Goal: Task Accomplishment & Management: Manage account settings

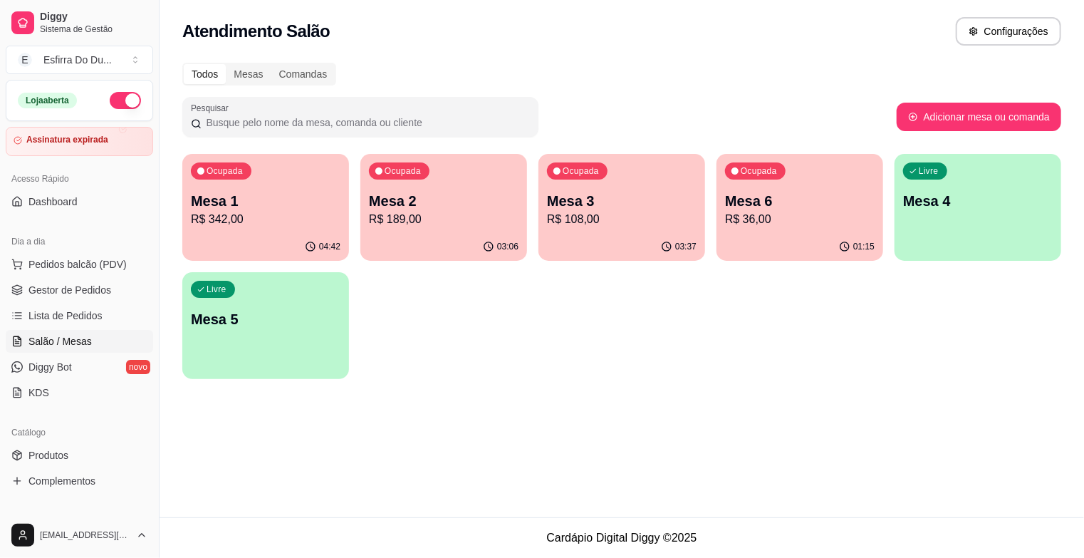
scroll to position [60, 0]
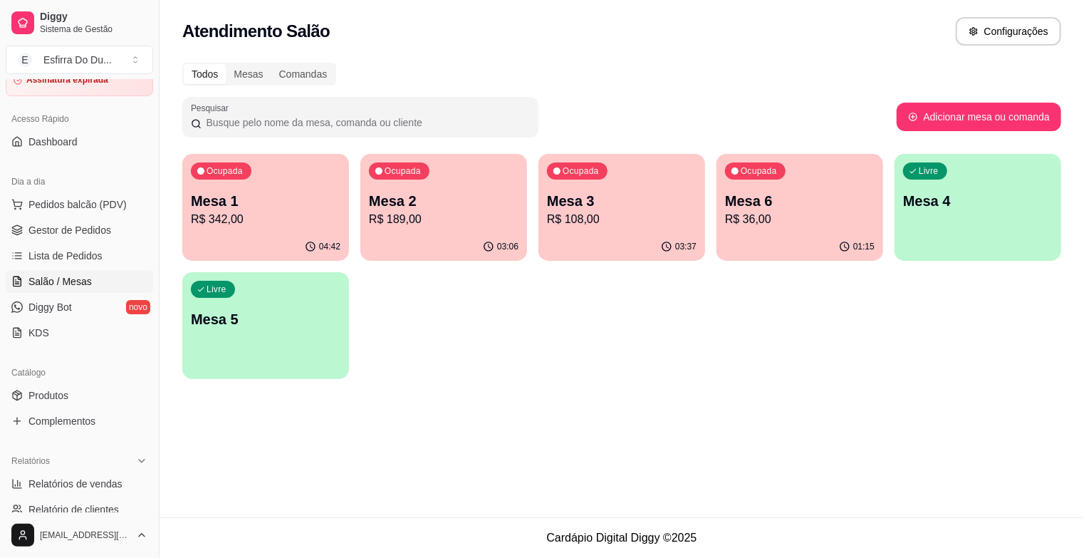
click at [267, 213] on p "R$ 342,00" at bounding box center [266, 219] width 150 height 17
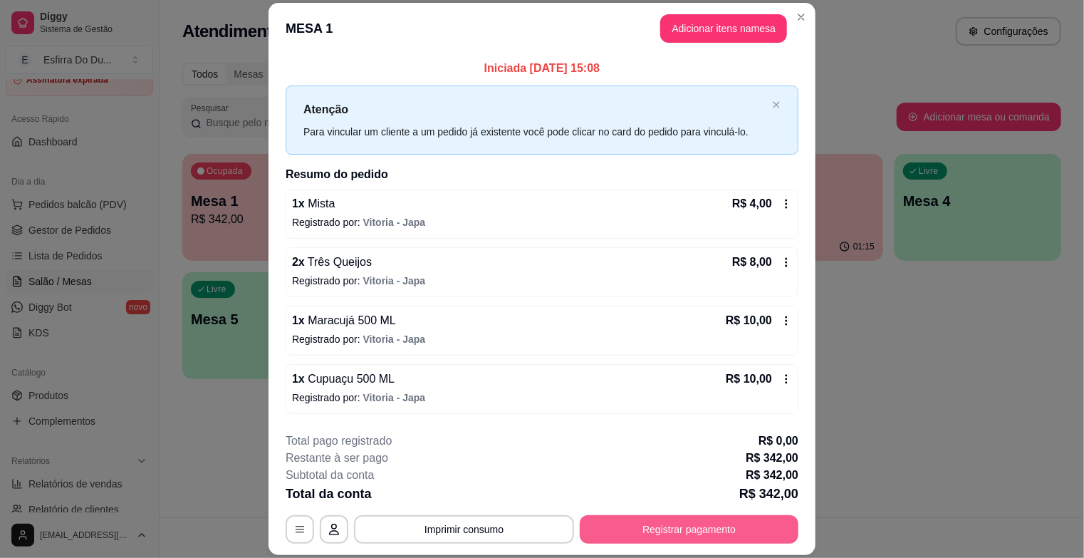
click at [772, 524] on button "Registrar pagamento" at bounding box center [689, 529] width 219 height 28
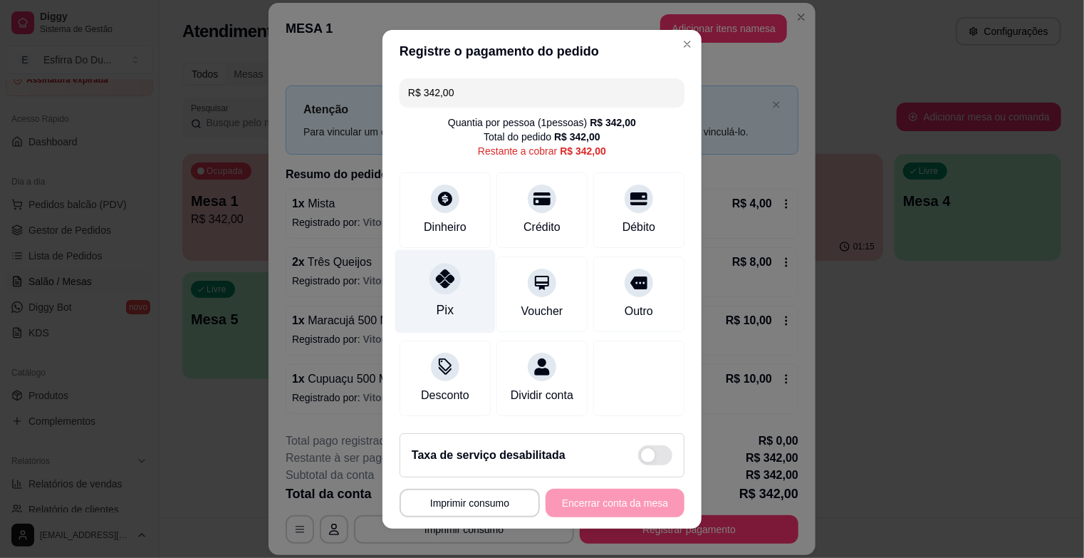
click at [440, 301] on div "Pix" at bounding box center [445, 310] width 17 height 19
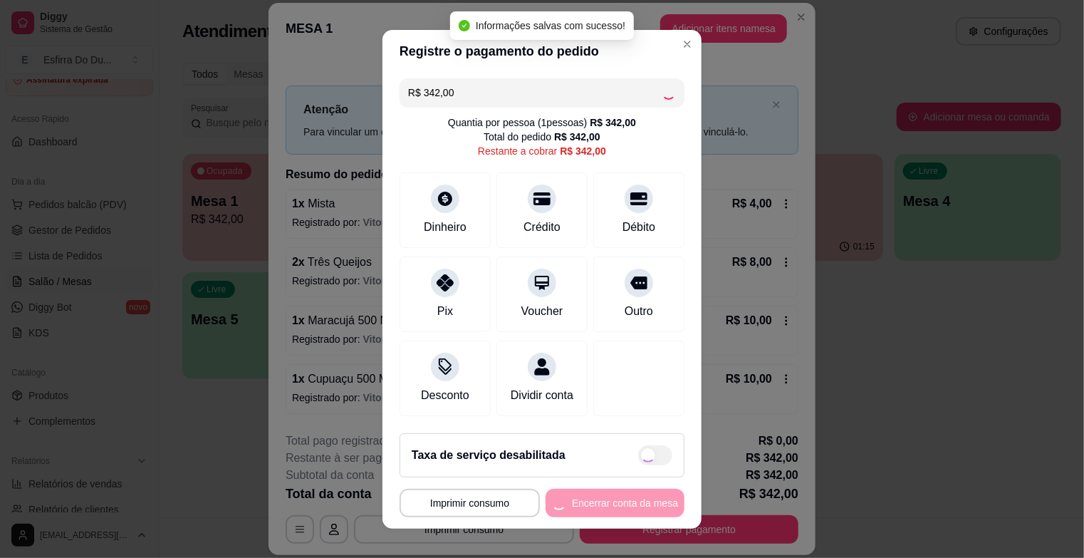
type input "R$ 0,00"
click at [618, 504] on div "**********" at bounding box center [542, 503] width 285 height 28
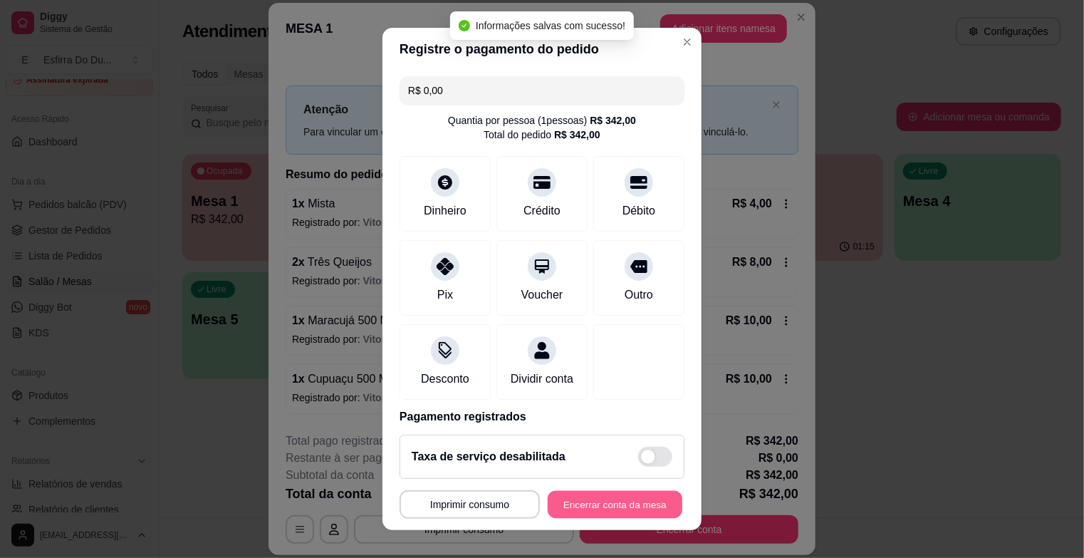
click at [618, 504] on button "Encerrar conta da mesa" at bounding box center [615, 504] width 135 height 28
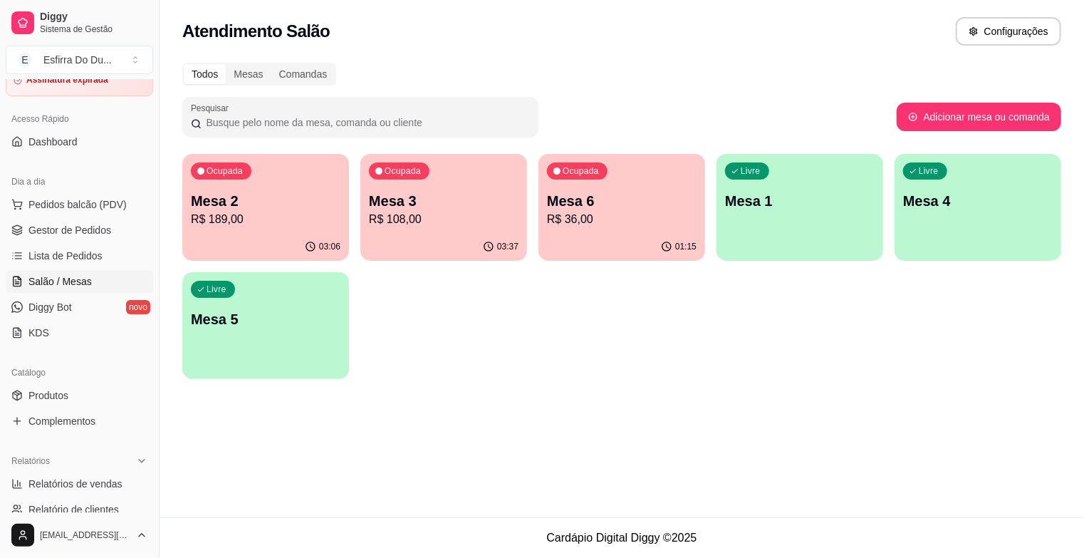
click at [610, 227] on p "R$ 36,00" at bounding box center [622, 219] width 150 height 17
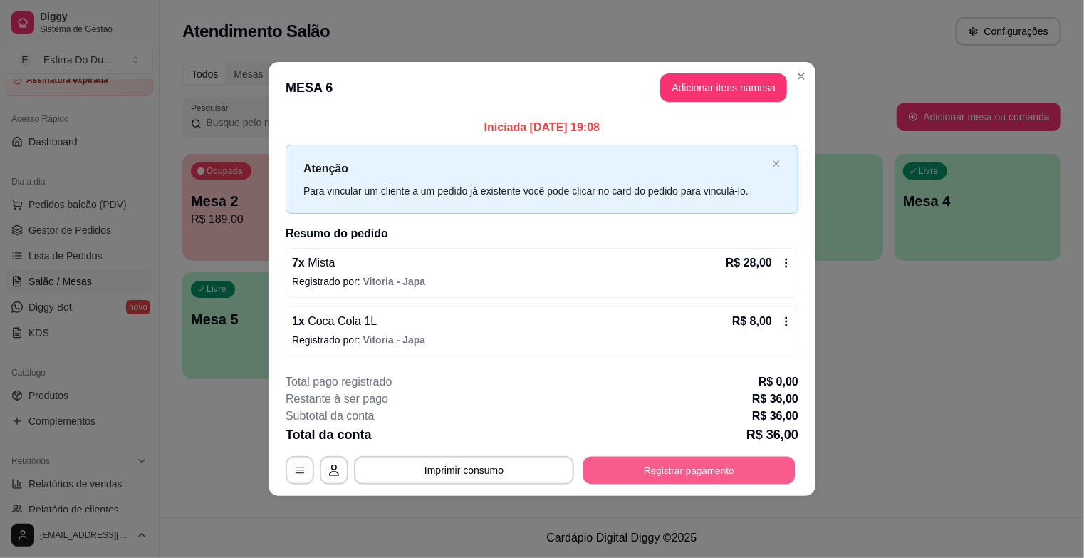
click at [680, 473] on button "Registrar pagamento" at bounding box center [689, 471] width 212 height 28
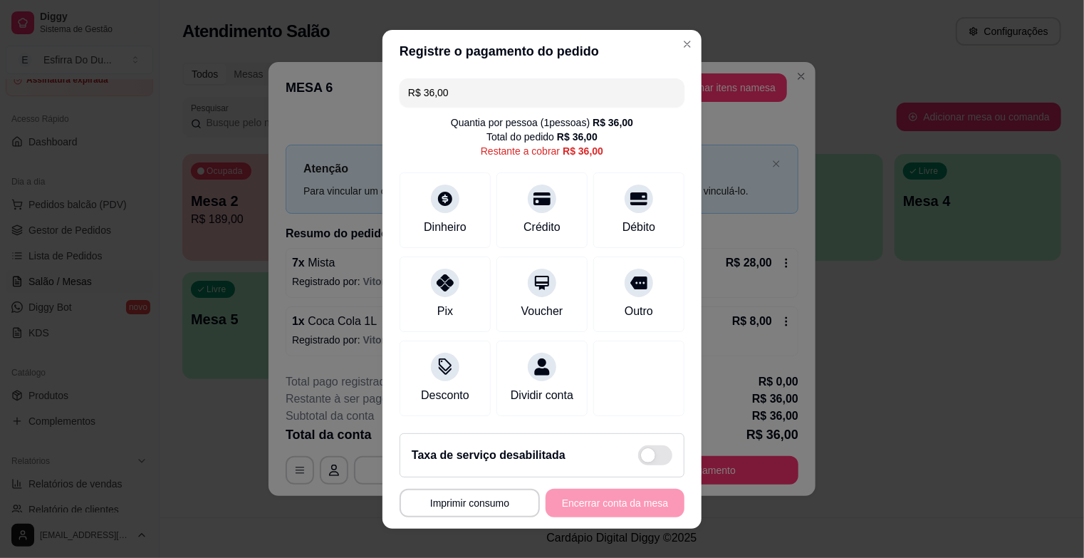
drag, startPoint x: 440, startPoint y: 295, endPoint x: 573, endPoint y: 442, distance: 198.2
click at [441, 296] on div "Pix" at bounding box center [445, 294] width 91 height 76
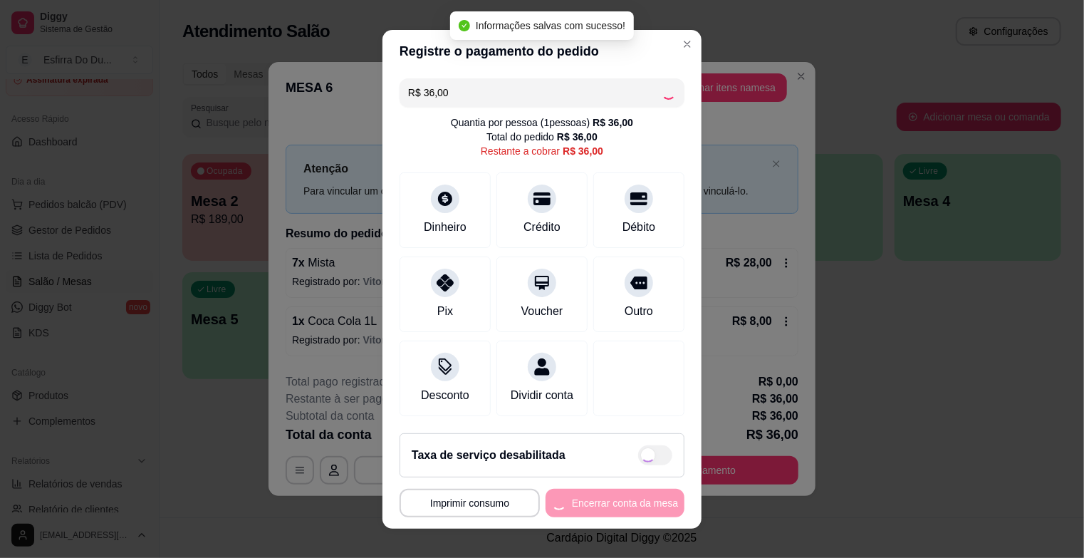
type input "R$ 0,00"
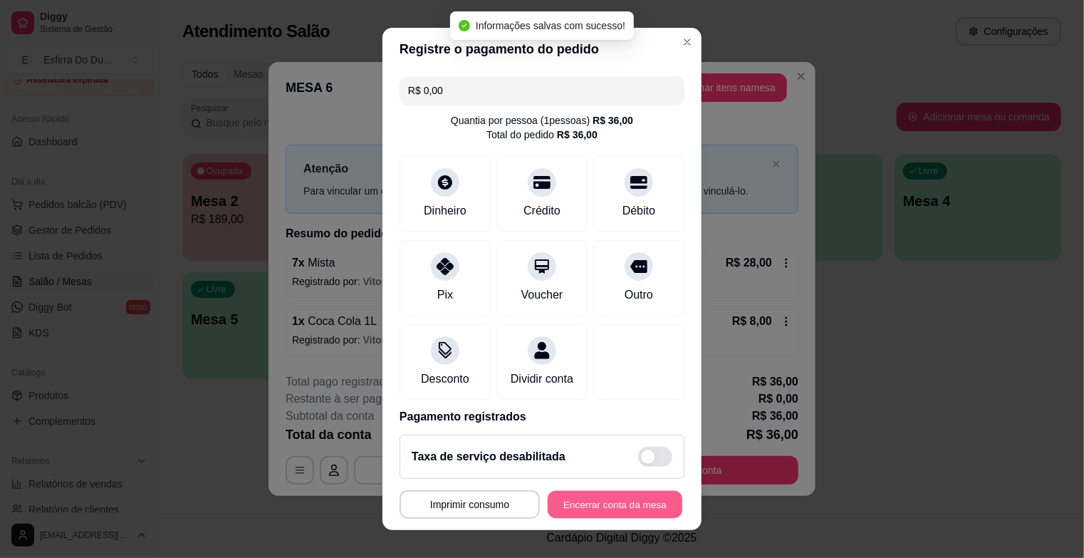
click at [611, 516] on button "Encerrar conta da mesa" at bounding box center [615, 504] width 135 height 28
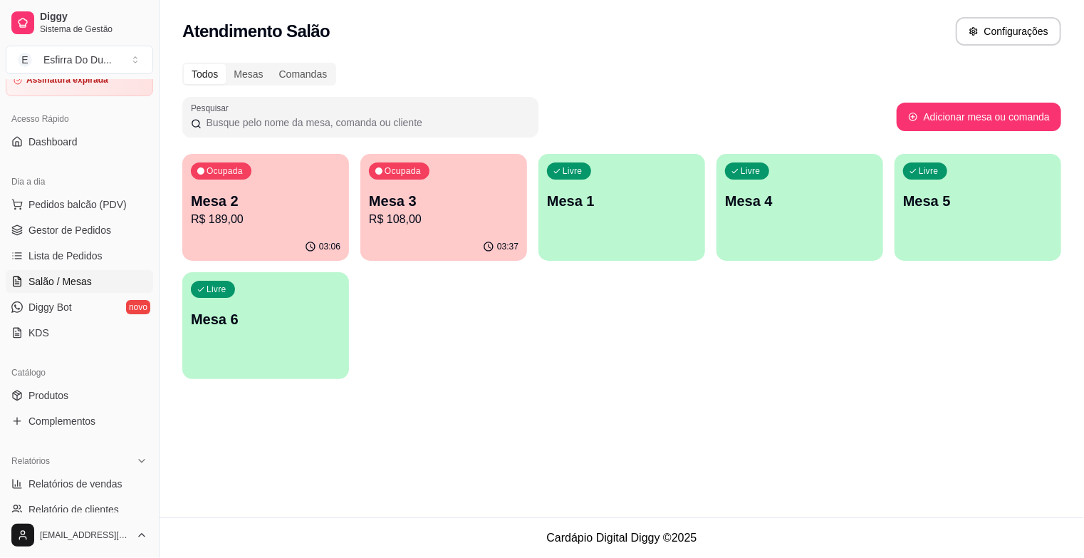
click at [442, 159] on div "Ocupada Mesa 3 R$ 108,00" at bounding box center [443, 193] width 167 height 79
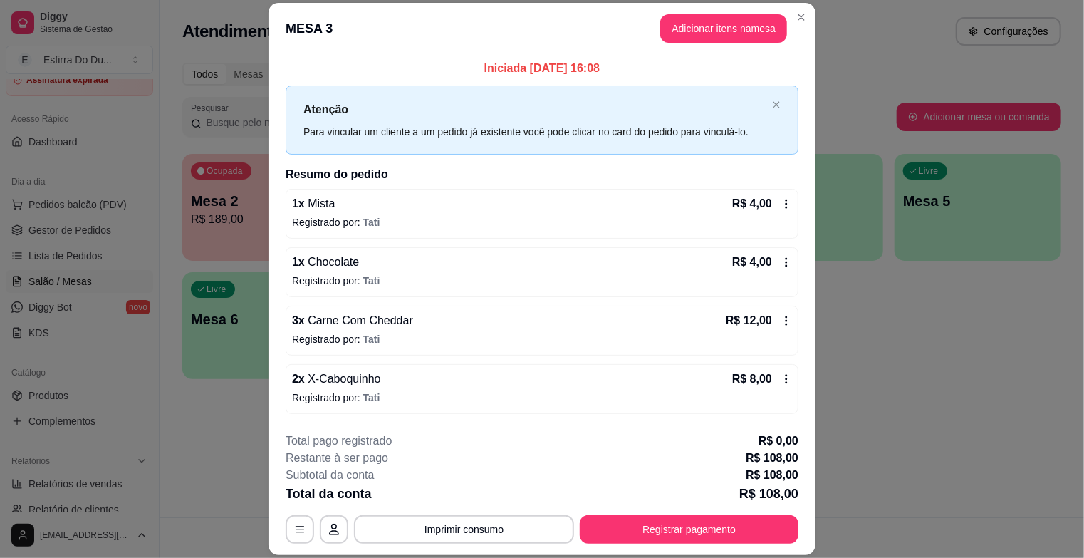
click at [659, 510] on div "**********" at bounding box center [542, 487] width 513 height 111
click at [657, 523] on button "Registrar pagamento" at bounding box center [689, 530] width 212 height 28
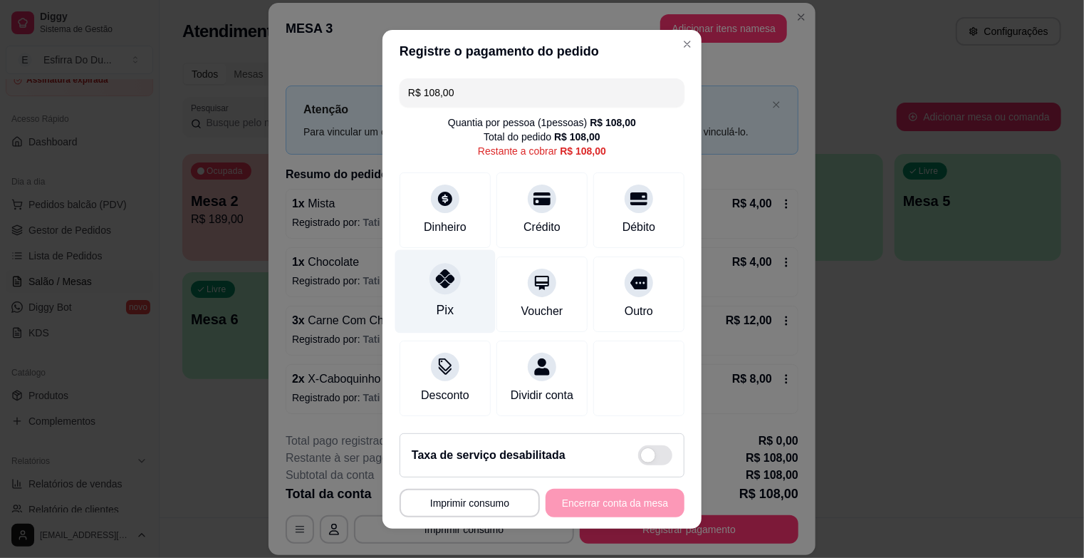
click at [438, 293] on div at bounding box center [445, 278] width 31 height 31
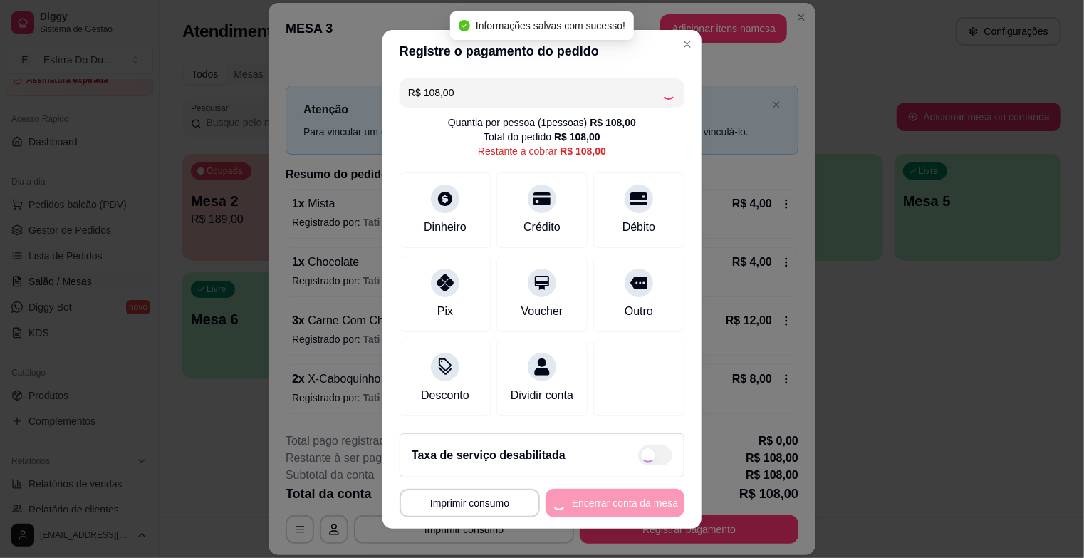
type input "R$ 0,00"
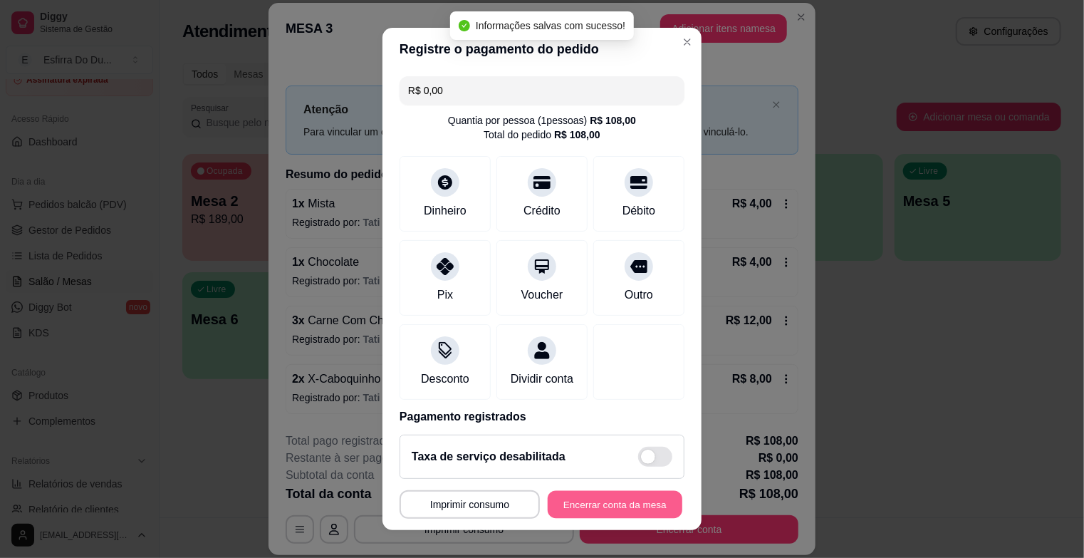
click at [606, 509] on button "Encerrar conta da mesa" at bounding box center [615, 504] width 135 height 28
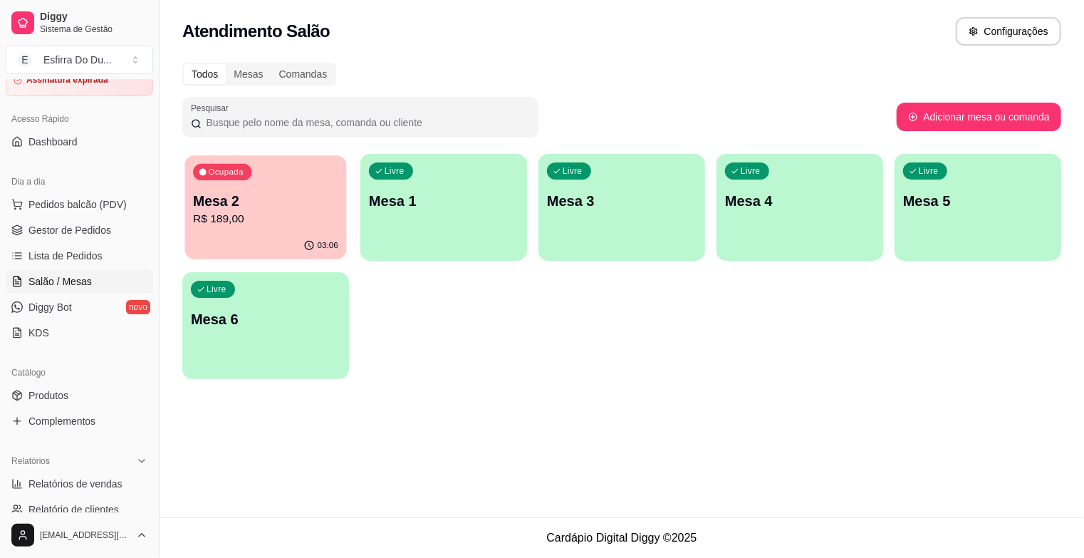
click at [318, 246] on div "03:06" at bounding box center [320, 245] width 35 height 11
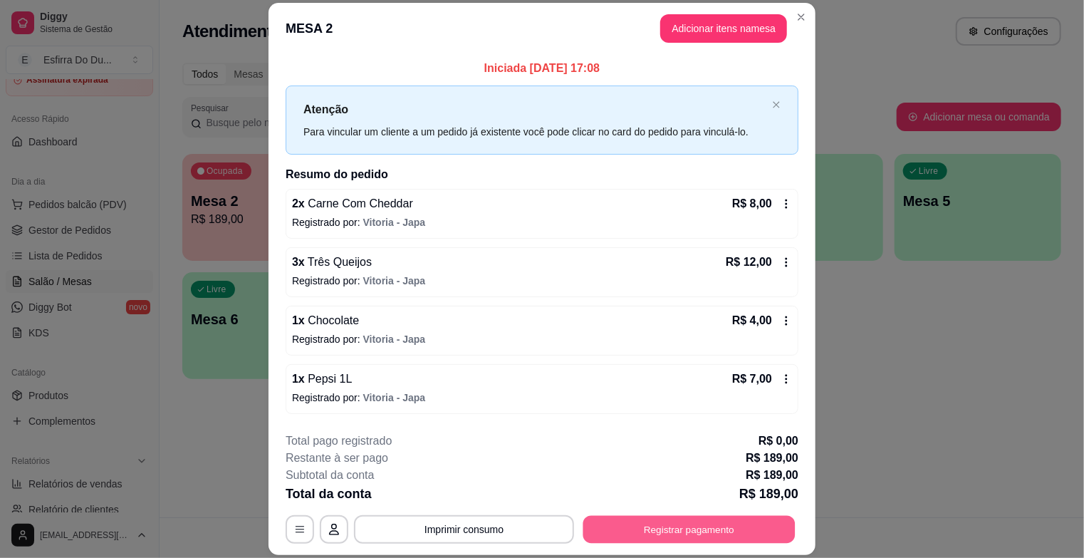
click at [648, 532] on button "Registrar pagamento" at bounding box center [689, 530] width 212 height 28
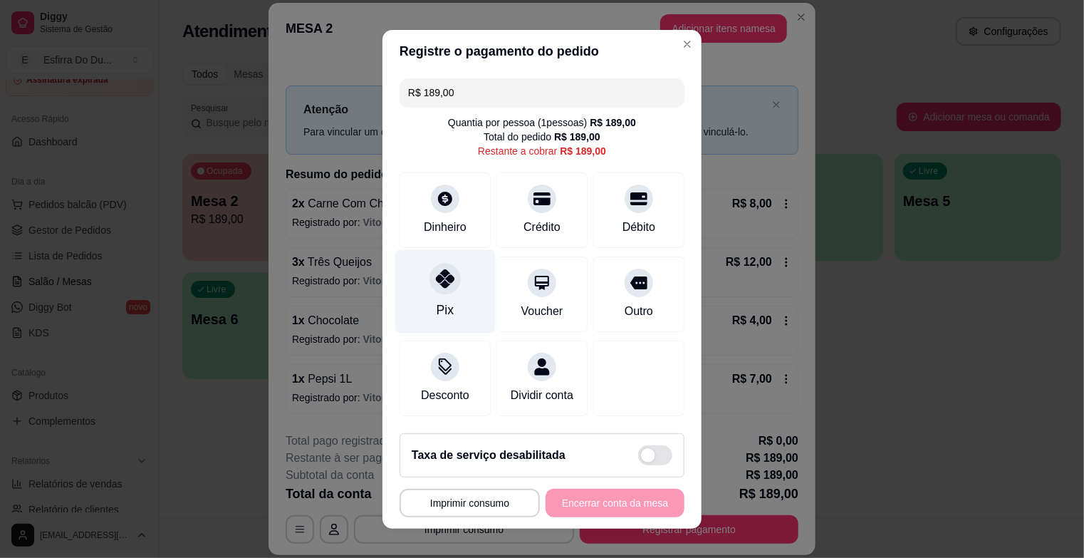
click at [440, 284] on icon at bounding box center [445, 278] width 19 height 19
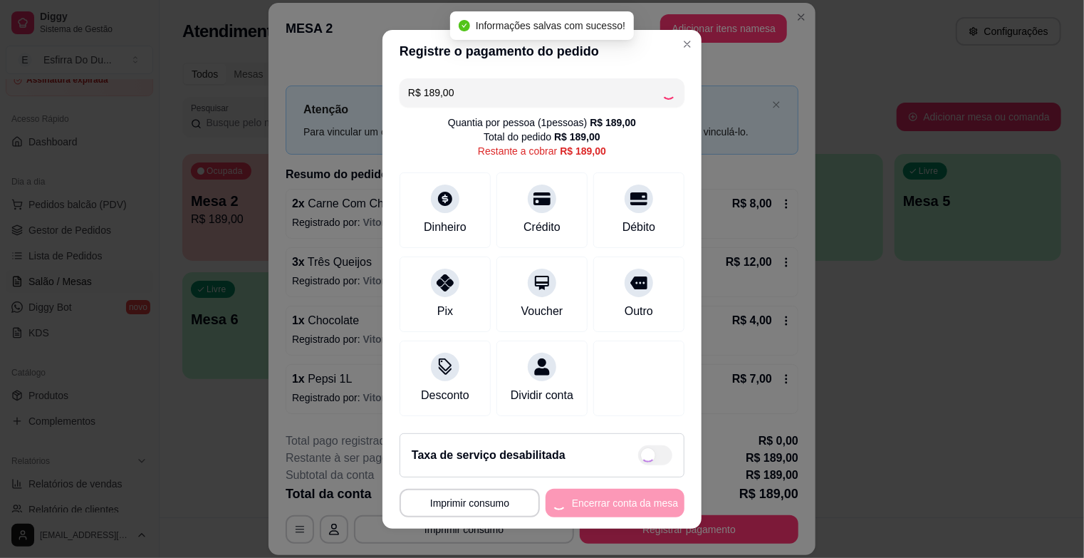
type input "R$ 0,00"
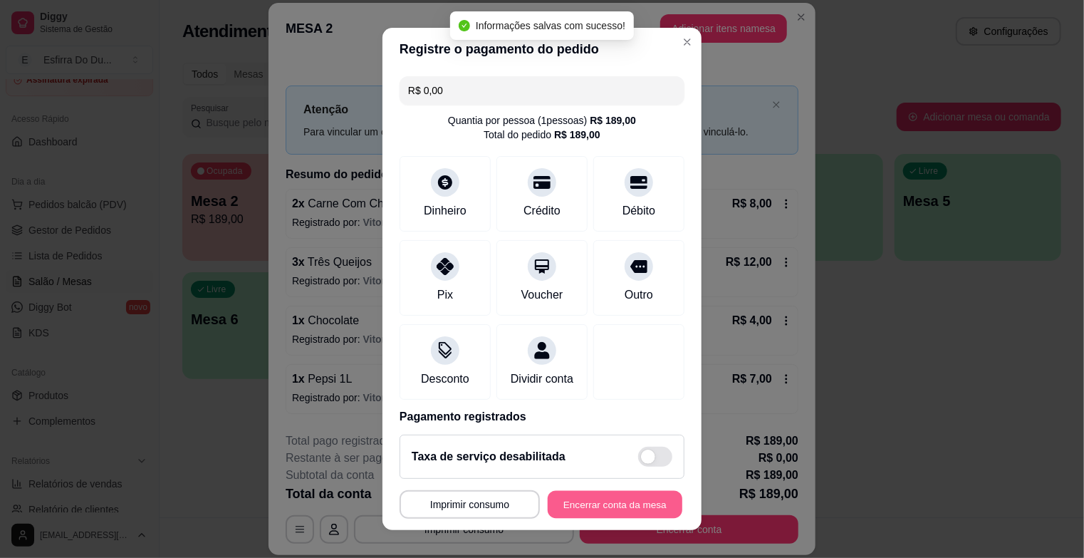
click at [605, 504] on button "Encerrar conta da mesa" at bounding box center [615, 504] width 135 height 28
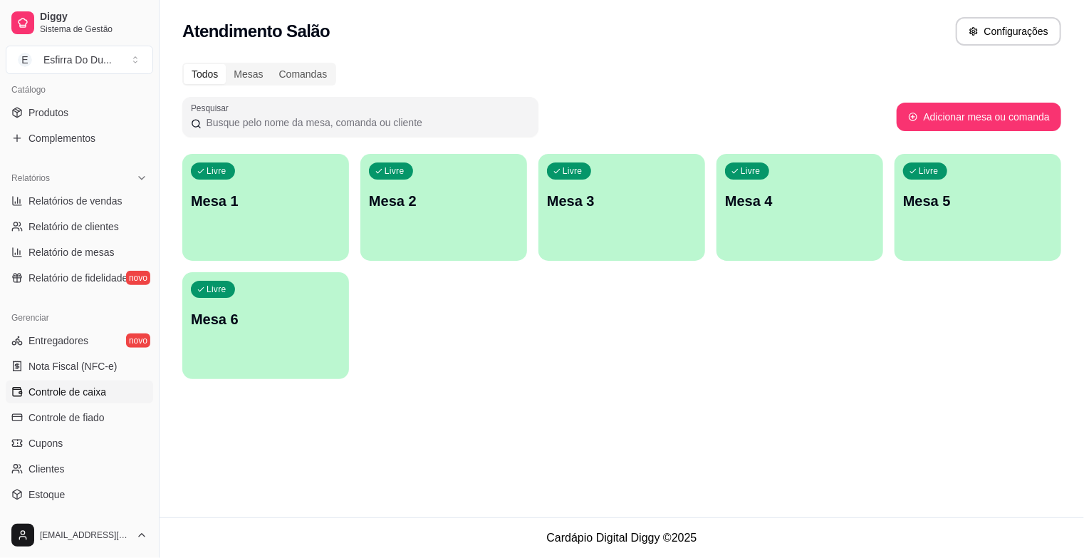
scroll to position [455, 0]
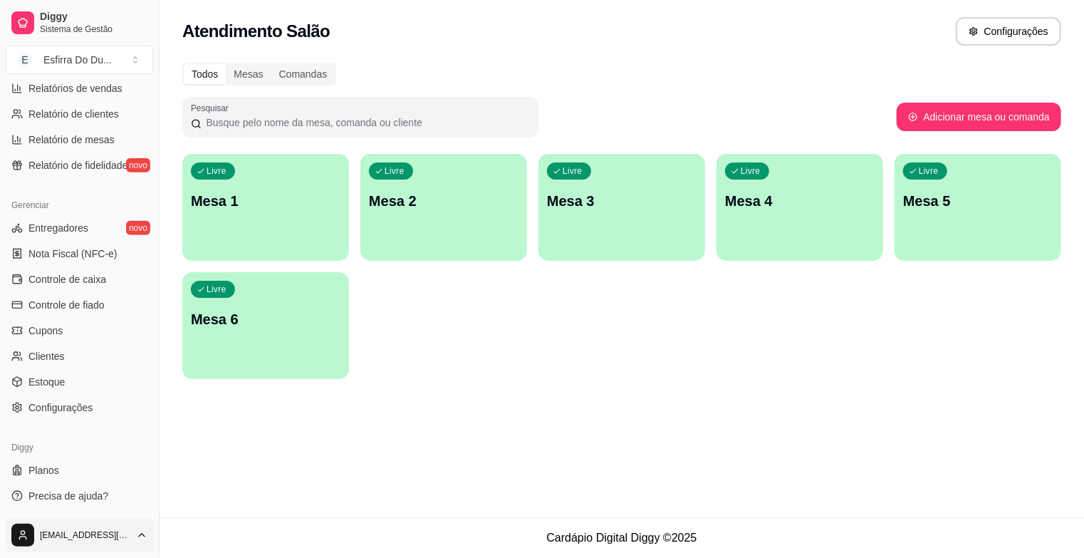
click at [63, 534] on html "Diggy Sistema de Gestão E Esfirra Do Du ... Loja aberta Assinatura expirada Ace…" at bounding box center [542, 279] width 1084 height 558
click at [117, 501] on div "Sair" at bounding box center [80, 500] width 152 height 23
